Goal: Task Accomplishment & Management: Use online tool/utility

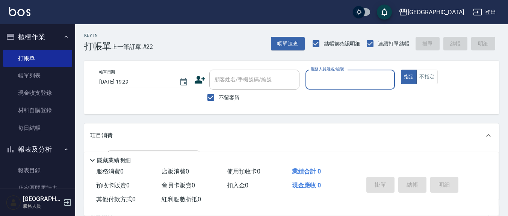
click at [320, 82] on input "服務人員姓名/編號" at bounding box center [350, 79] width 82 height 13
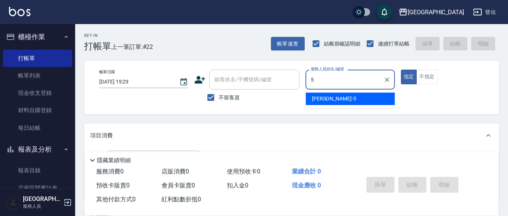
type input "5"
type button "true"
type input "楊惠絜-5"
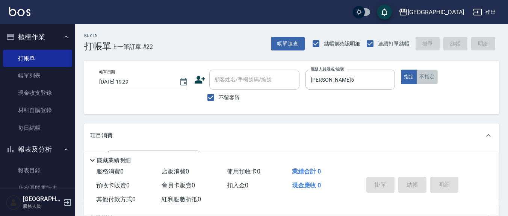
click at [427, 77] on button "不指定" at bounding box center [426, 76] width 21 height 15
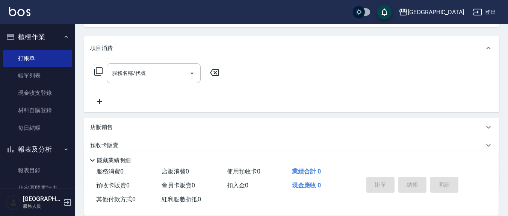
scroll to position [132, 0]
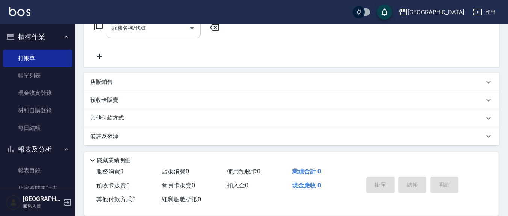
click at [141, 28] on div "服務名稱/代號 服務名稱/代號" at bounding box center [154, 28] width 94 height 20
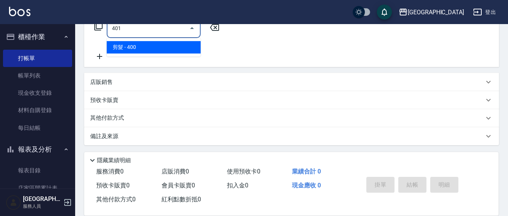
type input "剪髮(401)"
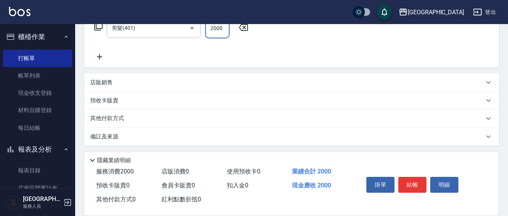
click at [230, 27] on div "服務名稱/代號 剪髮(401) 服務名稱/代號 價格 2000 價格" at bounding box center [171, 28] width 163 height 20
click at [225, 29] on input "2000" at bounding box center [217, 28] width 24 height 20
type input "200"
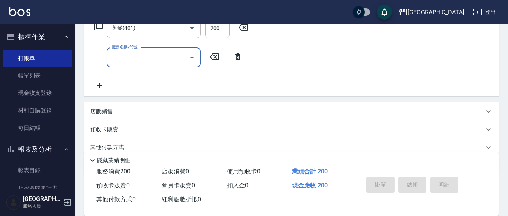
type input "2025/08/12 20:26"
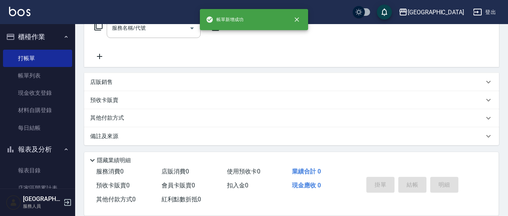
scroll to position [0, 0]
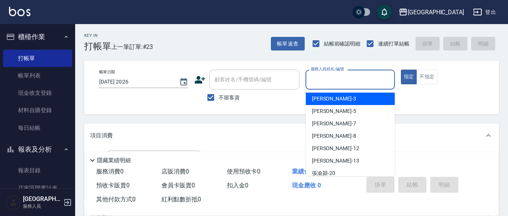
click at [326, 79] on input "服務人員姓名/編號" at bounding box center [350, 79] width 82 height 13
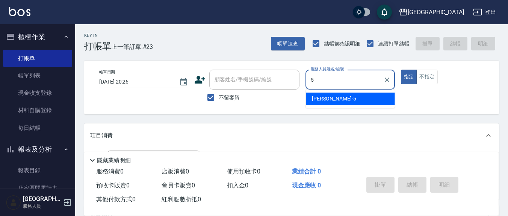
type input "楊惠絜-5"
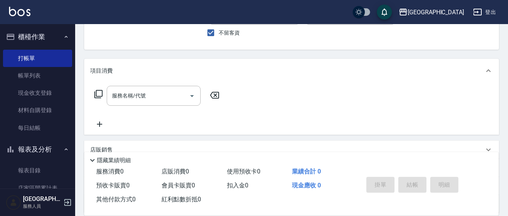
scroll to position [78, 0]
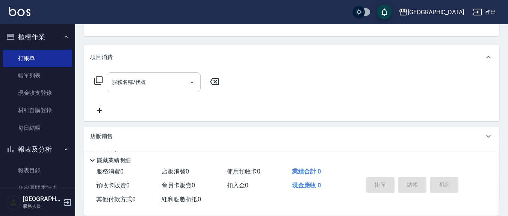
click at [148, 89] on div "服務名稱/代號" at bounding box center [154, 82] width 94 height 20
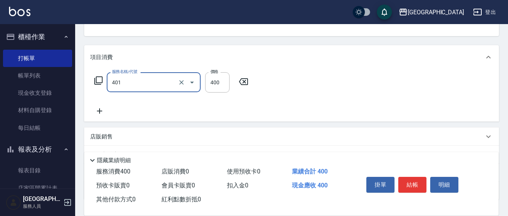
type input "剪髮(401)"
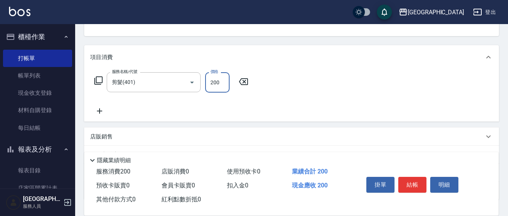
type input "200"
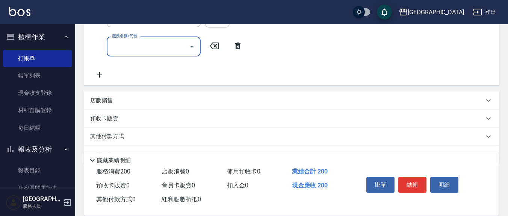
scroll to position [162, 0]
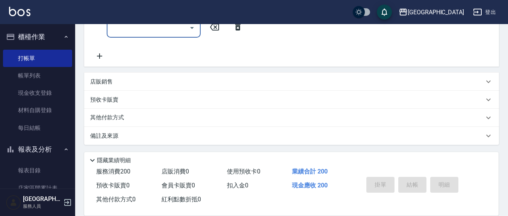
type input "2025/08/12 20:29"
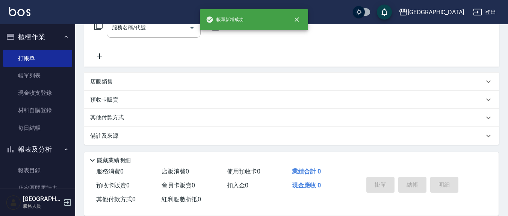
scroll to position [0, 0]
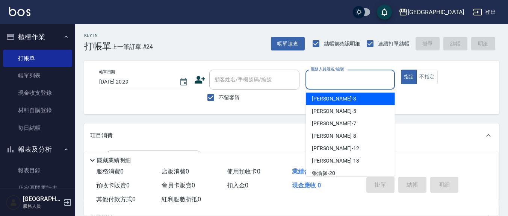
click at [334, 77] on input "服務人員姓名/編號" at bounding box center [350, 79] width 82 height 13
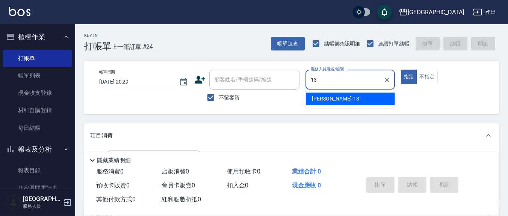
type input "鄭瑋婷-13"
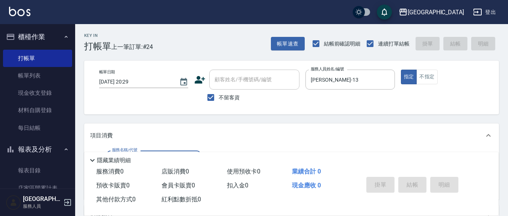
scroll to position [78, 0]
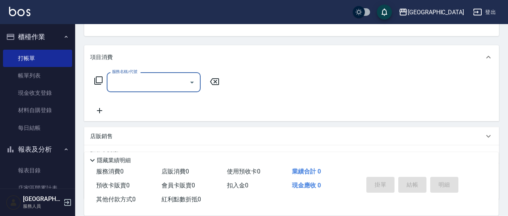
click at [161, 81] on input "服務名稱/代號" at bounding box center [148, 81] width 76 height 13
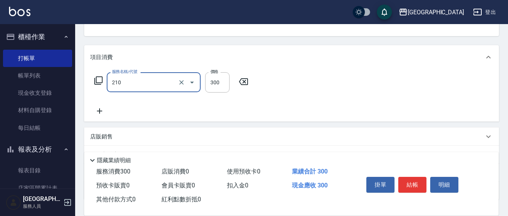
type input "歐娜洗髮精(210)"
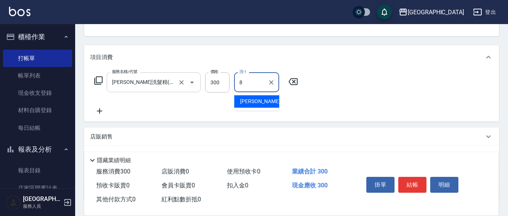
type input "林育萱-8"
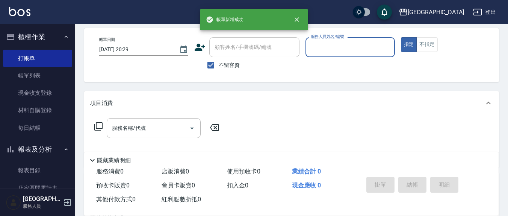
scroll to position [0, 0]
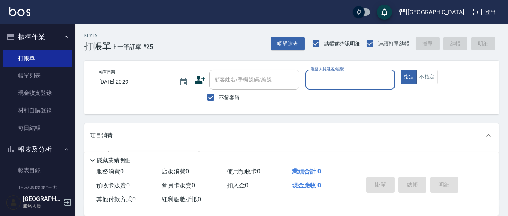
click at [337, 83] on input "服務人員姓名/編號" at bounding box center [350, 79] width 82 height 13
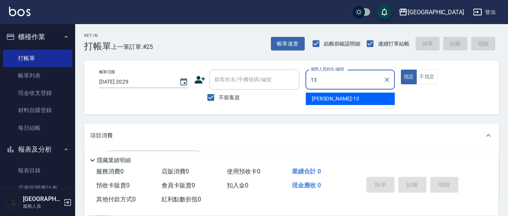
type input "鄭瑋婷-13"
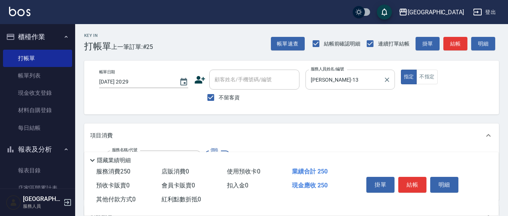
type input "洗髮(201)"
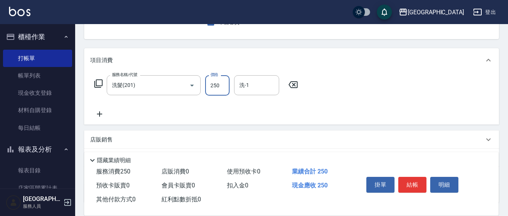
scroll to position [78, 0]
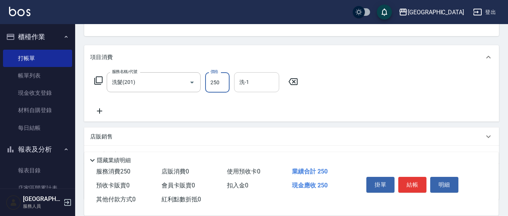
click at [268, 84] on input "洗-1" at bounding box center [256, 81] width 38 height 13
type input "鄭玉蔓-22"
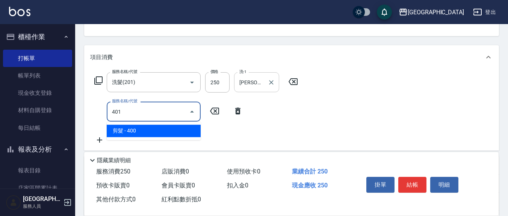
type input "剪髮(401)"
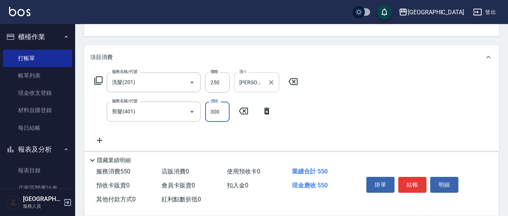
type input "300"
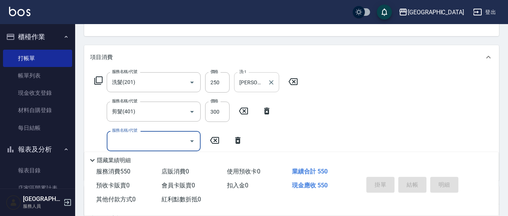
type input "2025/08/12 20:30"
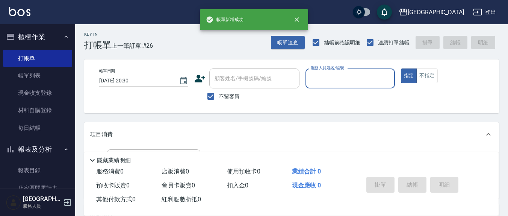
scroll to position [0, 0]
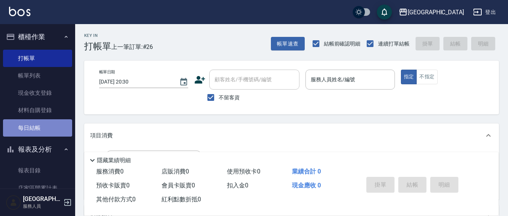
click at [39, 132] on link "每日結帳" at bounding box center [37, 127] width 69 height 17
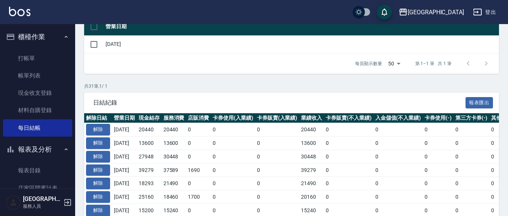
scroll to position [156, 0]
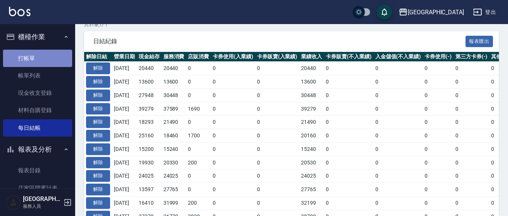
click at [38, 57] on link "打帳單" at bounding box center [37, 58] width 69 height 17
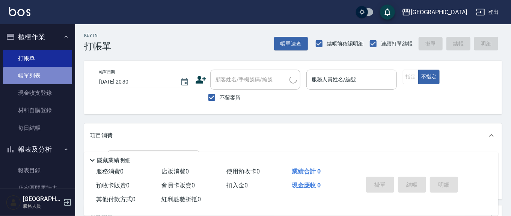
click at [45, 75] on link "帳單列表" at bounding box center [37, 75] width 69 height 17
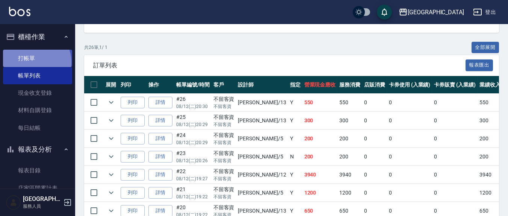
click at [34, 62] on link "打帳單" at bounding box center [37, 58] width 69 height 17
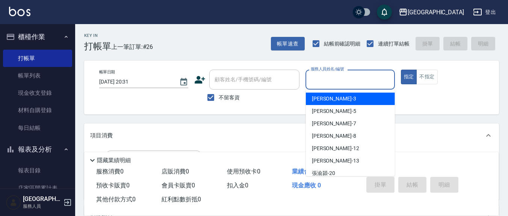
click at [339, 77] on input "服務人員姓名/編號" at bounding box center [350, 79] width 82 height 13
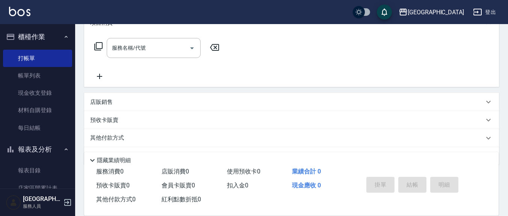
scroll to position [132, 0]
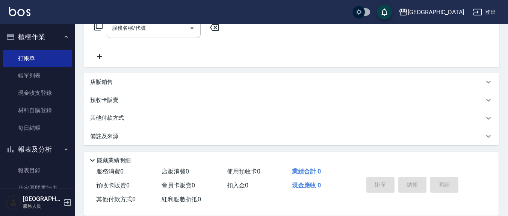
type input "12"
click at [128, 81] on div "店販銷售" at bounding box center [286, 82] width 393 height 8
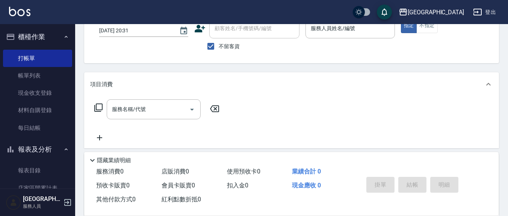
scroll to position [0, 0]
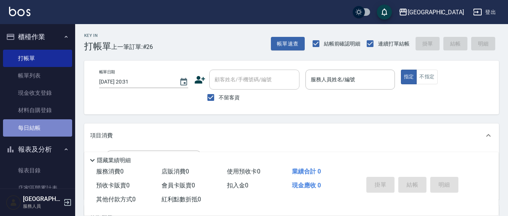
click at [50, 131] on link "每日結帳" at bounding box center [37, 127] width 69 height 17
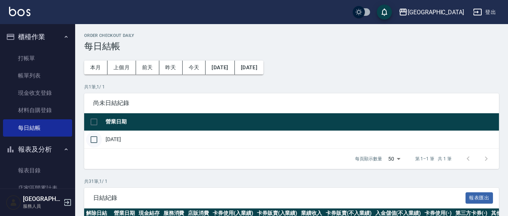
click at [96, 139] on input "checkbox" at bounding box center [94, 139] width 16 height 16
checkbox input "true"
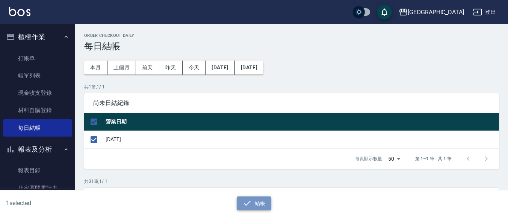
click at [257, 199] on button "結帳" at bounding box center [254, 203] width 35 height 14
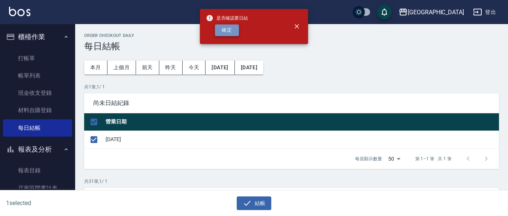
click at [228, 31] on button "確定" at bounding box center [227, 30] width 24 height 12
checkbox input "false"
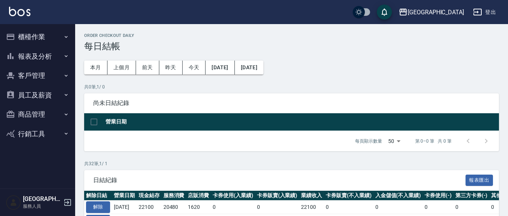
click at [38, 35] on button "櫃檯作業" at bounding box center [37, 37] width 69 height 20
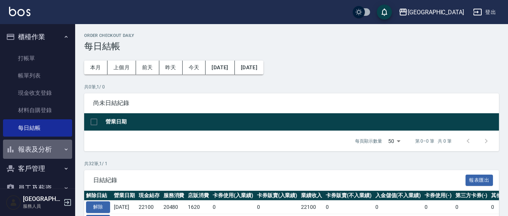
click at [46, 149] on button "報表及分析" at bounding box center [37, 149] width 69 height 20
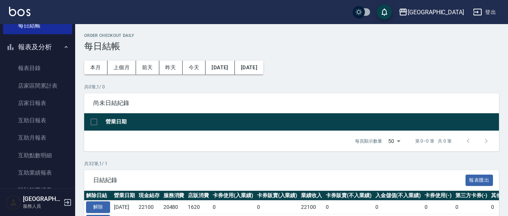
scroll to position [156, 0]
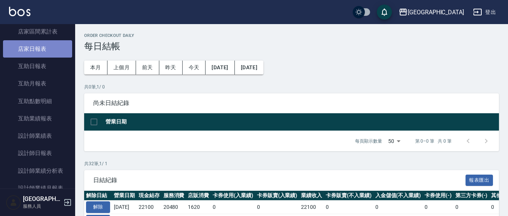
click at [54, 52] on link "店家日報表" at bounding box center [37, 48] width 69 height 17
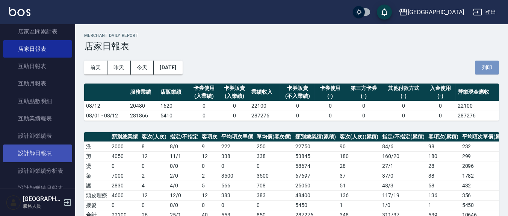
drag, startPoint x: 481, startPoint y: 74, endPoint x: 25, endPoint y: 152, distance: 462.6
click at [481, 74] on button "列印" at bounding box center [487, 67] width 24 height 14
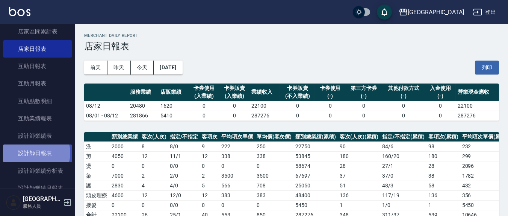
click at [35, 152] on link "設計師日報表" at bounding box center [37, 152] width 69 height 17
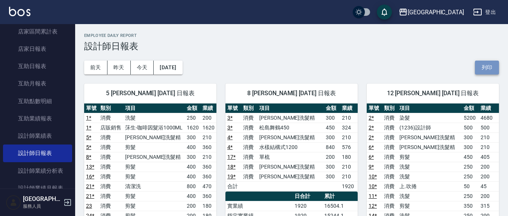
click at [488, 65] on button "列印" at bounding box center [487, 67] width 24 height 14
click at [416, 139] on td "[PERSON_NAME]洗髮精" at bounding box center [429, 137] width 64 height 10
